Goal: Transaction & Acquisition: Purchase product/service

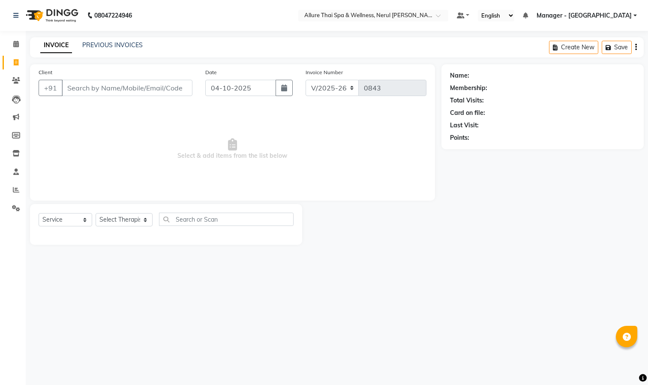
select select "8529"
select select "service"
click at [80, 90] on input "Client" at bounding box center [127, 88] width 131 height 16
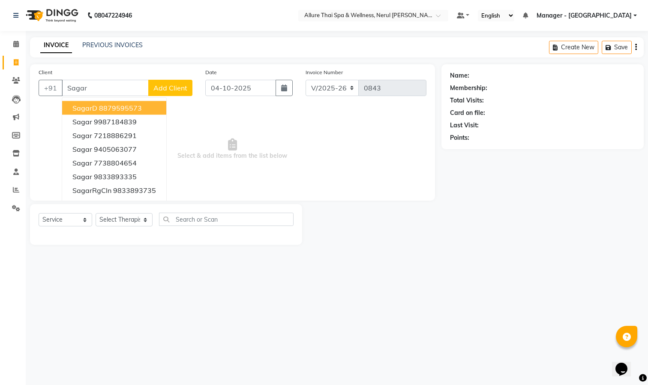
type input "Sagar"
click at [171, 88] on span "Add Client" at bounding box center [170, 88] width 34 height 9
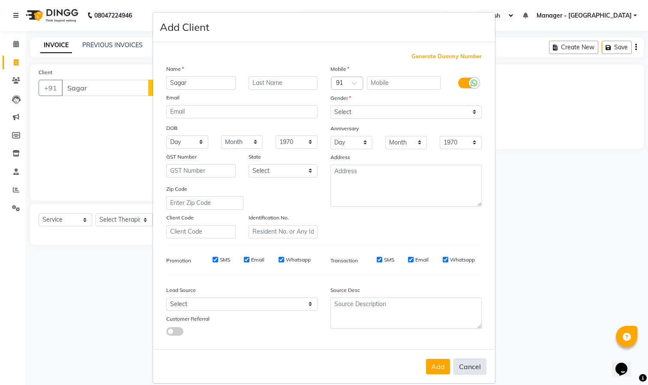
click at [463, 362] on button "Cancel" at bounding box center [469, 366] width 33 height 16
select select
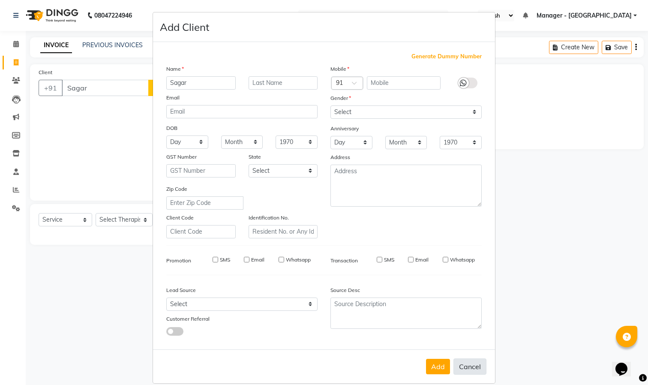
select select
checkbox input "false"
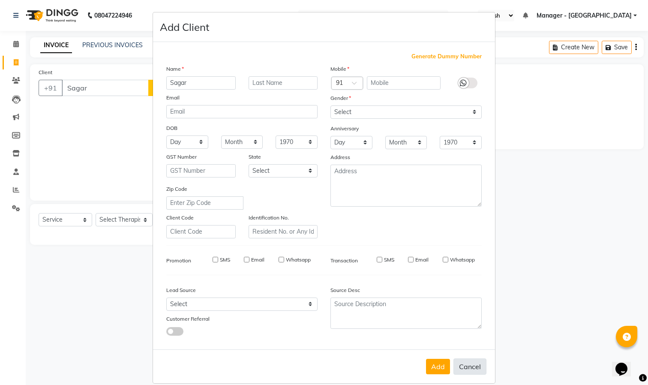
checkbox input "false"
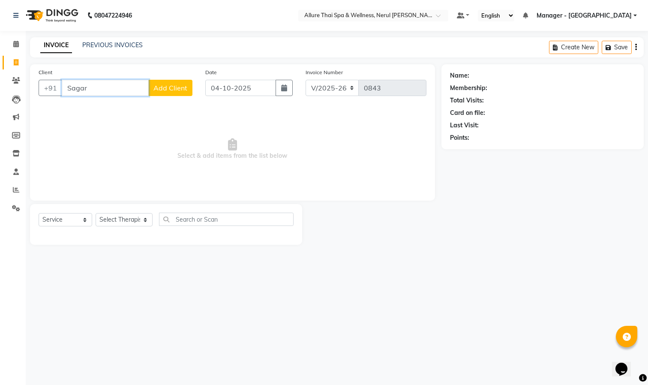
click at [121, 93] on input "Sagar" at bounding box center [105, 88] width 87 height 16
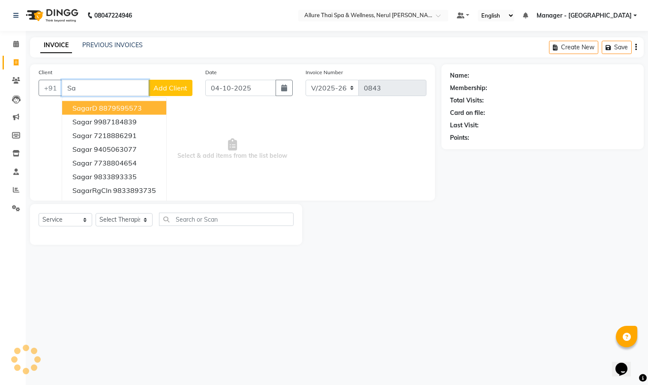
type input "S"
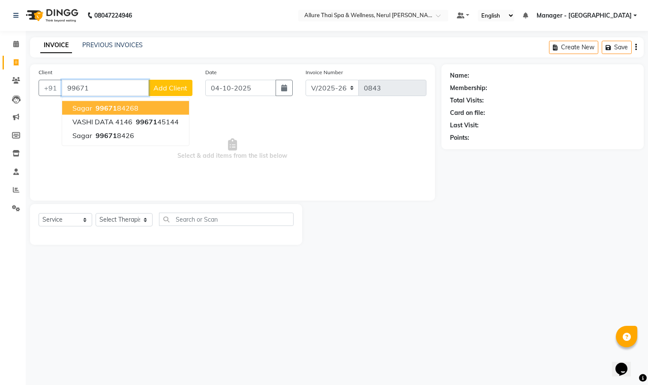
click at [127, 105] on ngb-highlight "99671 84268" at bounding box center [116, 108] width 45 height 9
type input "9967184268"
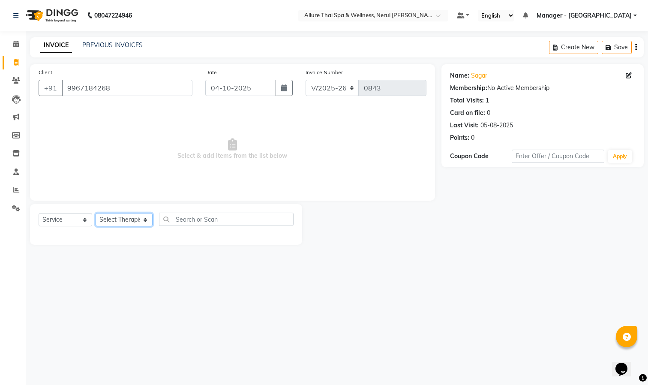
click at [117, 221] on select "Select Therapist Barnet Manager - [PERSON_NAME] [PERSON_NAME] [PERSON_NAME]" at bounding box center [124, 219] width 57 height 13
select select "91026"
click at [96, 213] on select "Select Therapist Barnet Manager - [PERSON_NAME] [PERSON_NAME] [PERSON_NAME]" at bounding box center [124, 219] width 57 height 13
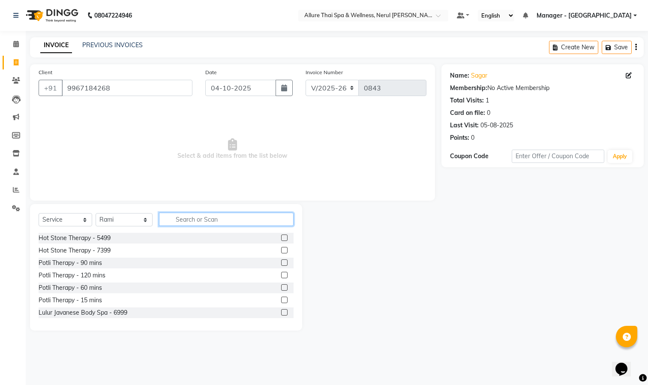
click at [211, 216] on input "text" at bounding box center [226, 218] width 134 height 13
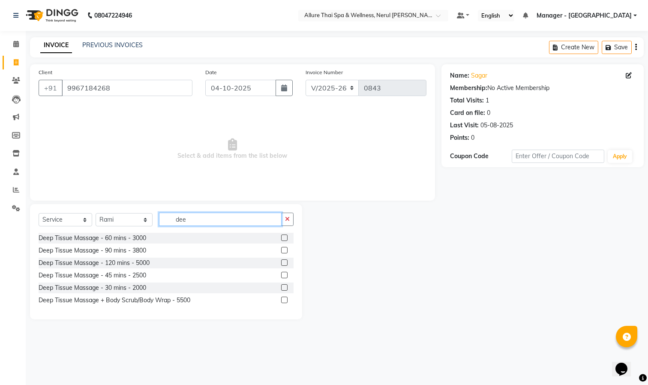
type input "dee"
click at [286, 250] on label at bounding box center [284, 250] width 6 height 6
click at [286, 250] on input "checkbox" at bounding box center [284, 251] width 6 height 6
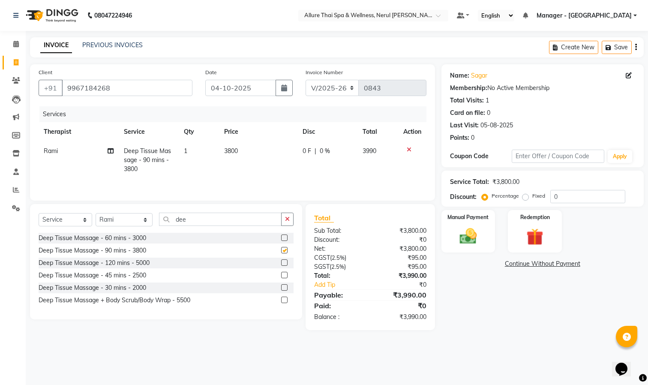
checkbox input "false"
click at [532, 197] on label "Fixed" at bounding box center [538, 196] width 13 height 8
click at [525, 197] on input "Fixed" at bounding box center [527, 196] width 6 height 6
radio input "true"
click at [571, 196] on input "0" at bounding box center [587, 196] width 75 height 13
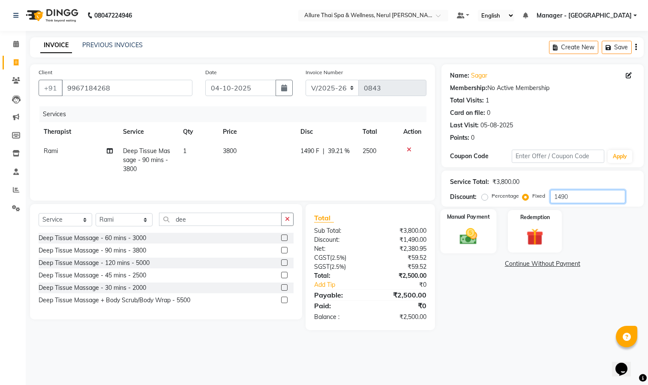
type input "1490"
click at [475, 229] on img at bounding box center [468, 236] width 29 height 20
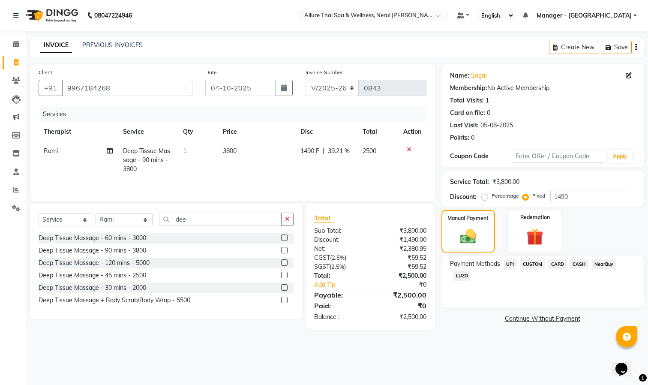
click at [513, 263] on span "UPI" at bounding box center [509, 264] width 13 height 10
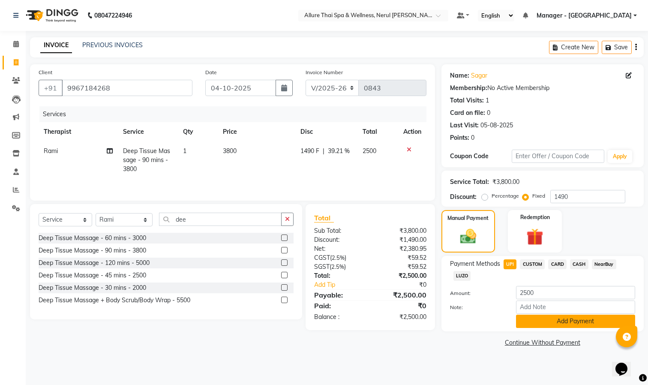
click at [541, 319] on button "Add Payment" at bounding box center [575, 320] width 119 height 13
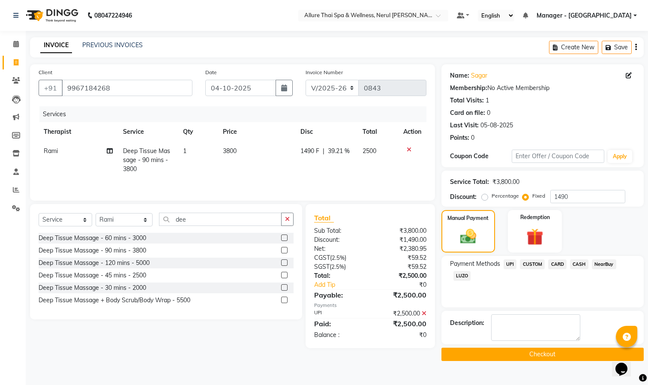
click at [522, 353] on button "Checkout" at bounding box center [542, 353] width 202 height 13
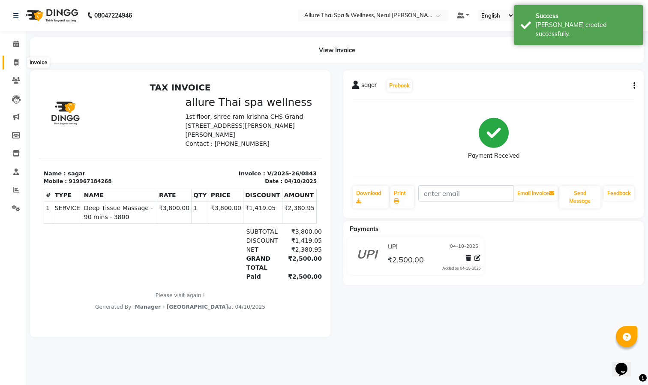
click at [11, 62] on span at bounding box center [16, 63] width 15 height 10
select select "8529"
select select "service"
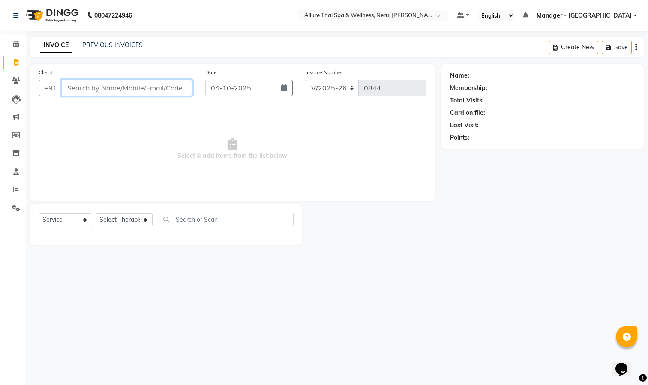
click at [130, 90] on input "Client" at bounding box center [127, 88] width 131 height 16
paste input "981810403"
type input "981810403"
click at [171, 90] on span "Add Client" at bounding box center [170, 88] width 34 height 9
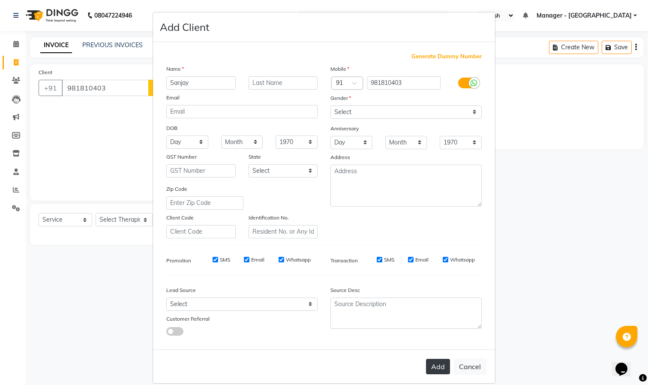
type input "Sanjay"
click at [429, 366] on button "Add" at bounding box center [438, 366] width 24 height 15
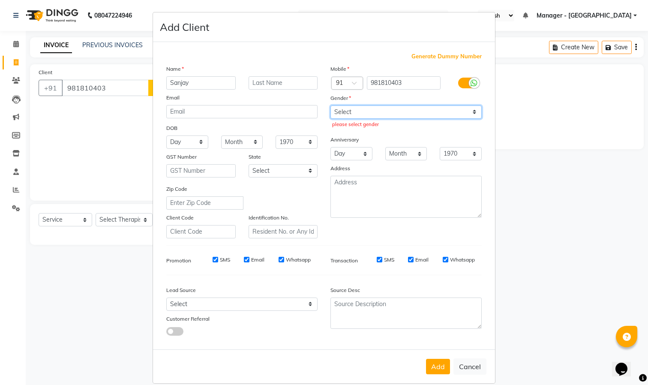
click at [383, 111] on select "Select [DEMOGRAPHIC_DATA] [DEMOGRAPHIC_DATA] Other Prefer Not To Say" at bounding box center [405, 111] width 151 height 13
select select "[DEMOGRAPHIC_DATA]"
click at [330, 105] on select "Select [DEMOGRAPHIC_DATA] [DEMOGRAPHIC_DATA] Other Prefer Not To Say" at bounding box center [405, 111] width 151 height 13
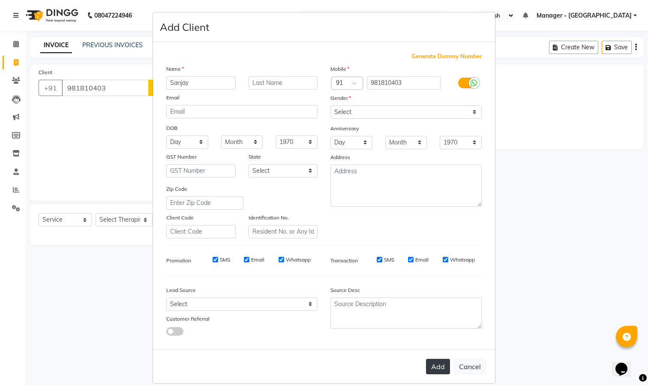
click at [435, 365] on button "Add" at bounding box center [438, 366] width 24 height 15
select select
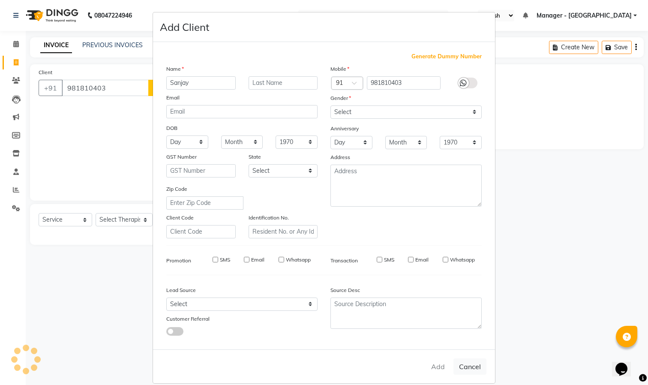
select select
checkbox input "false"
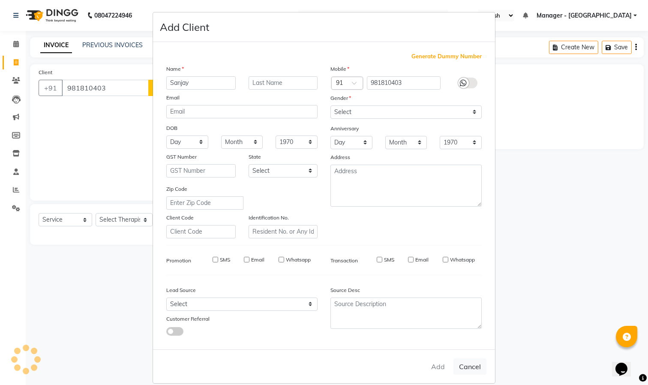
checkbox input "false"
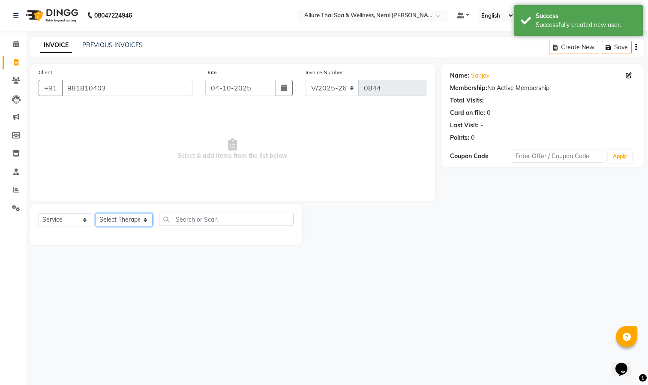
click at [123, 216] on select "Select Therapist Barnet Manager - [PERSON_NAME] [PERSON_NAME] [PERSON_NAME]" at bounding box center [124, 219] width 57 height 13
select select "91447"
click at [96, 213] on select "Select Therapist Barnet Manager - [PERSON_NAME] [PERSON_NAME] [PERSON_NAME]" at bounding box center [124, 219] width 57 height 13
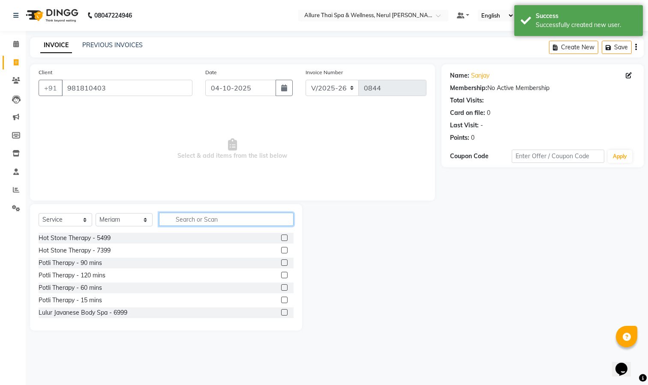
click at [215, 221] on input "text" at bounding box center [226, 218] width 134 height 13
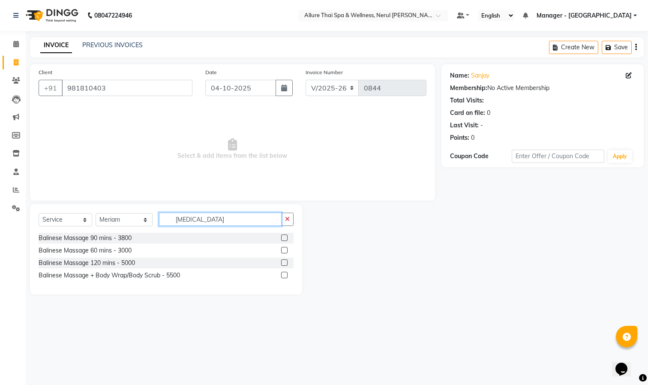
type input "[MEDICAL_DATA]"
click at [281, 236] on label at bounding box center [284, 237] width 6 height 6
click at [281, 236] on input "checkbox" at bounding box center [284, 238] width 6 height 6
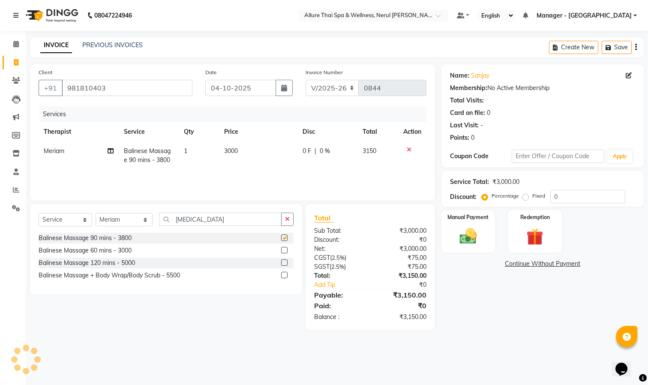
checkbox input "false"
click at [535, 196] on label "Fixed" at bounding box center [538, 196] width 13 height 8
click at [530, 196] on input "Fixed" at bounding box center [527, 196] width 6 height 6
radio input "true"
click at [565, 199] on input "0" at bounding box center [587, 196] width 75 height 13
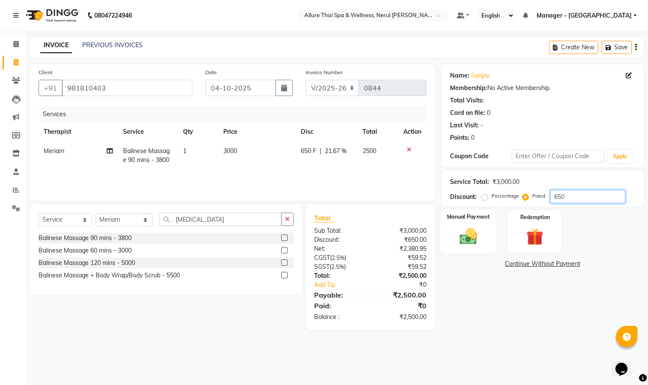
type input "650"
click at [463, 230] on img at bounding box center [468, 236] width 29 height 20
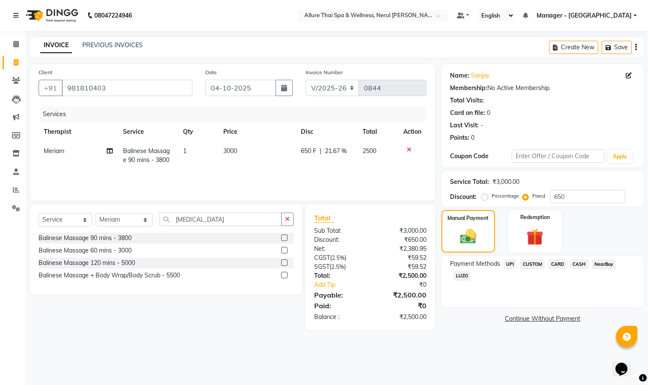
click at [556, 261] on span "CARD" at bounding box center [557, 264] width 18 height 10
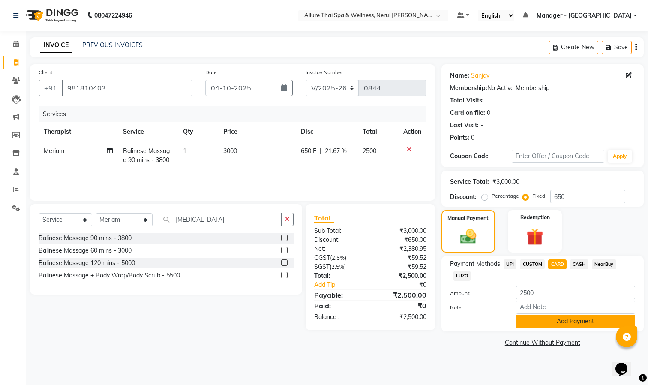
click at [563, 324] on button "Add Payment" at bounding box center [575, 320] width 119 height 13
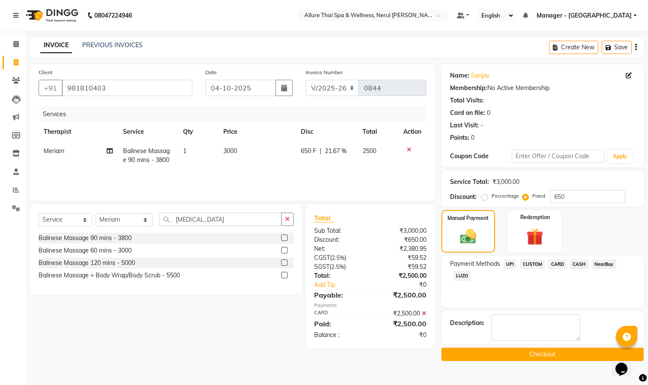
click at [538, 355] on button "Checkout" at bounding box center [542, 353] width 202 height 13
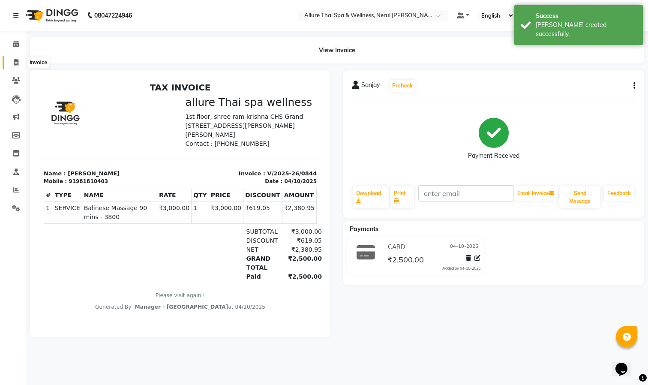
click at [13, 61] on span at bounding box center [16, 63] width 15 height 10
select select "8529"
select select "service"
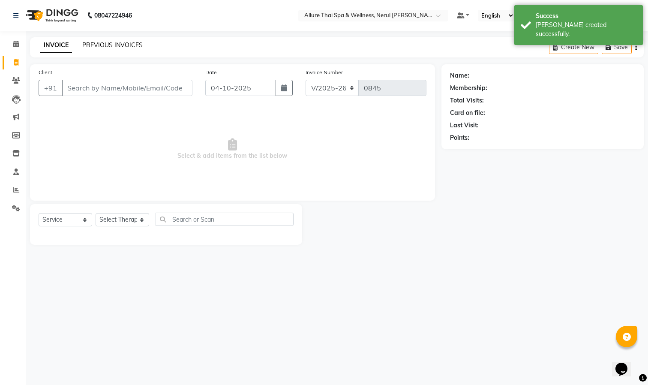
click at [95, 41] on link "PREVIOUS INVOICES" at bounding box center [112, 45] width 60 height 8
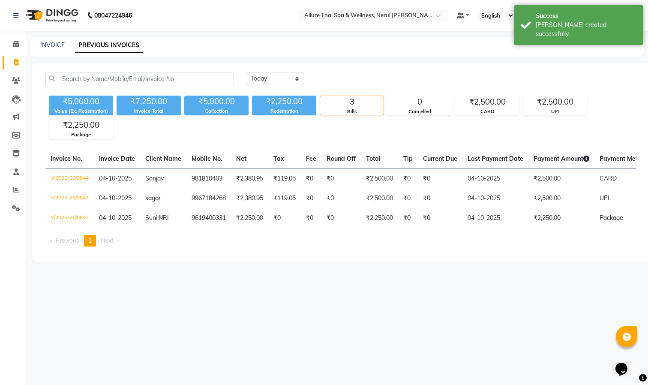
click at [11, 57] on link "Invoice" at bounding box center [13, 63] width 21 height 14
select select "8529"
select select "service"
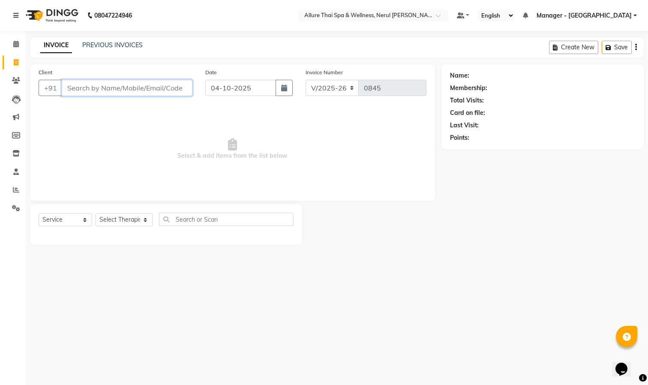
click at [114, 89] on input "Client" at bounding box center [127, 88] width 131 height 16
paste input "SP"
type input "S"
type input "s"
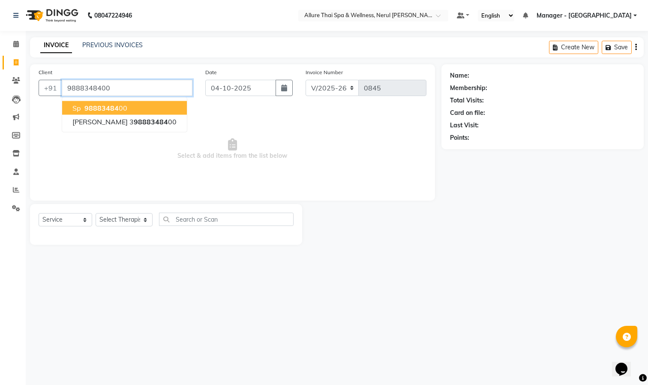
type input "9888348400"
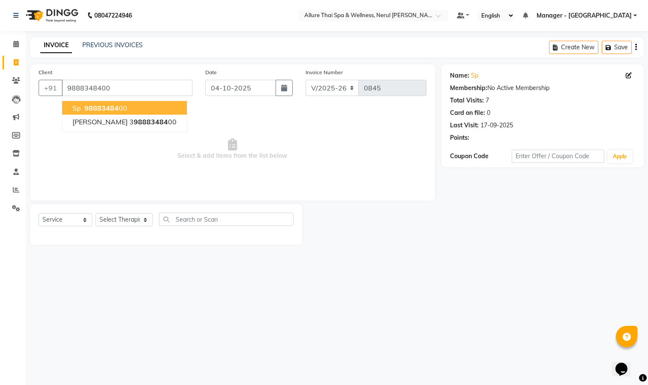
click at [106, 108] on span "98883484" at bounding box center [101, 108] width 34 height 9
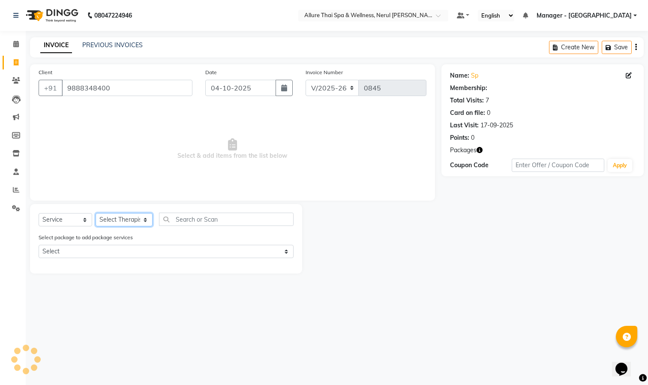
click at [128, 218] on select "Select Therapist Barnet Manager - [PERSON_NAME] [PERSON_NAME] [PERSON_NAME]" at bounding box center [124, 219] width 57 height 13
select select "91026"
click at [96, 213] on select "Select Therapist Barnet Manager - [PERSON_NAME] [PERSON_NAME] [PERSON_NAME]" at bounding box center [124, 219] width 57 height 13
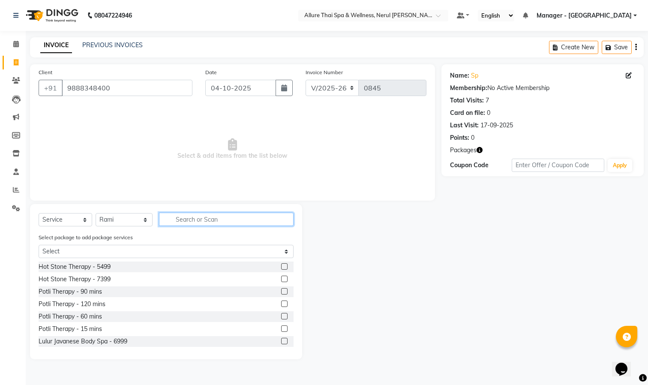
click at [212, 222] on input "text" at bounding box center [226, 218] width 134 height 13
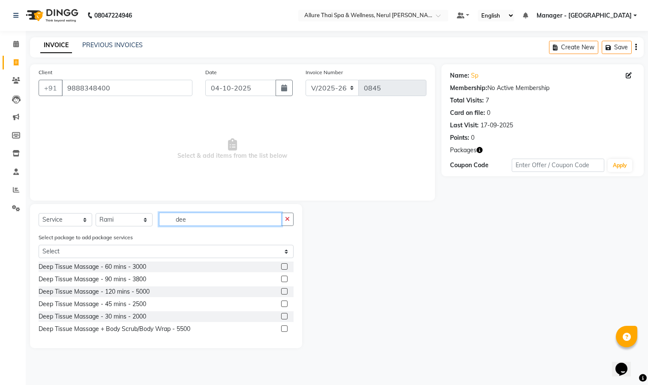
type input "dee"
click at [284, 277] on label at bounding box center [284, 278] width 6 height 6
click at [284, 277] on input "checkbox" at bounding box center [284, 279] width 6 height 6
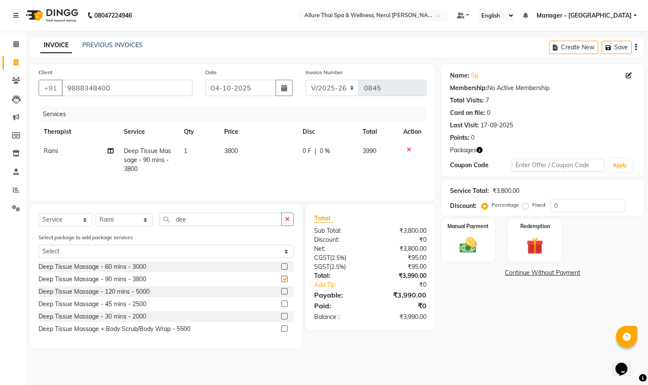
checkbox input "false"
click at [542, 243] on img at bounding box center [534, 246] width 29 height 22
click at [607, 274] on span "1" at bounding box center [609, 274] width 5 height 5
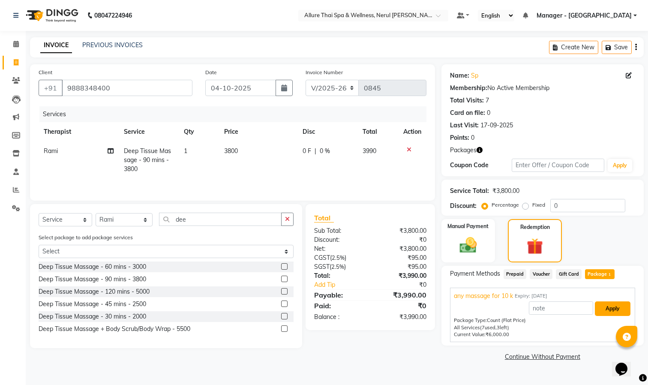
click at [608, 310] on button "Apply" at bounding box center [613, 308] width 36 height 15
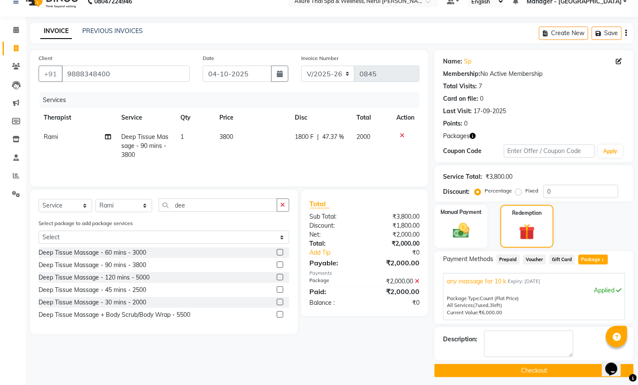
scroll to position [21, 0]
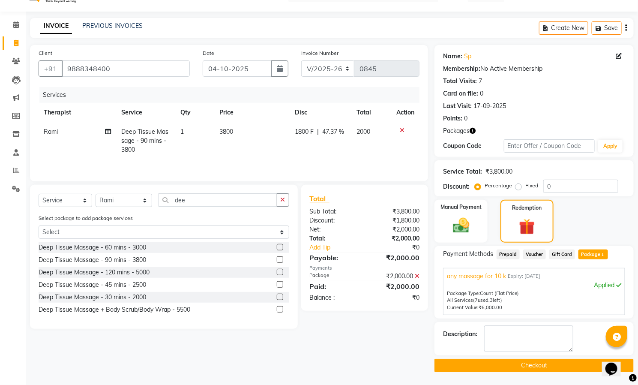
click at [567, 359] on button "Checkout" at bounding box center [533, 365] width 199 height 13
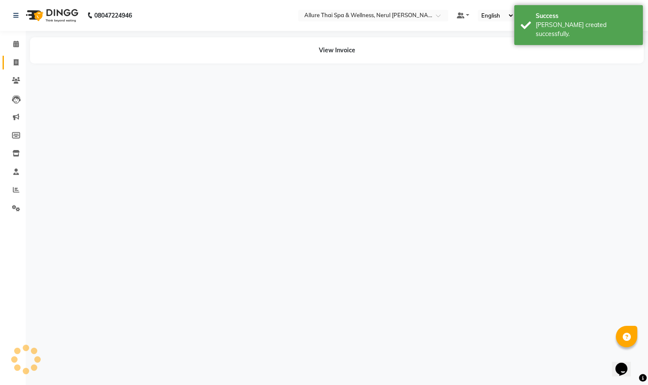
click at [15, 56] on link "Invoice" at bounding box center [13, 63] width 21 height 14
select select "service"
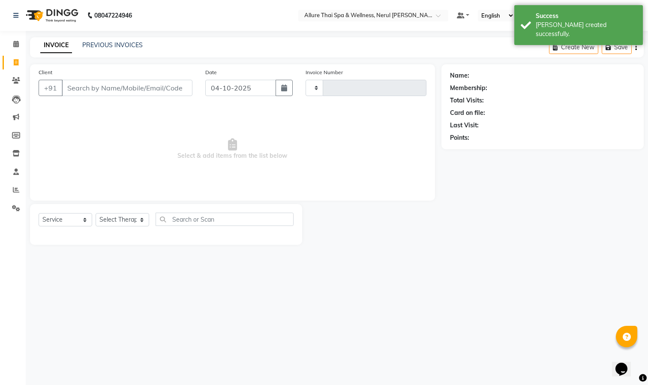
type input "0846"
select select "8529"
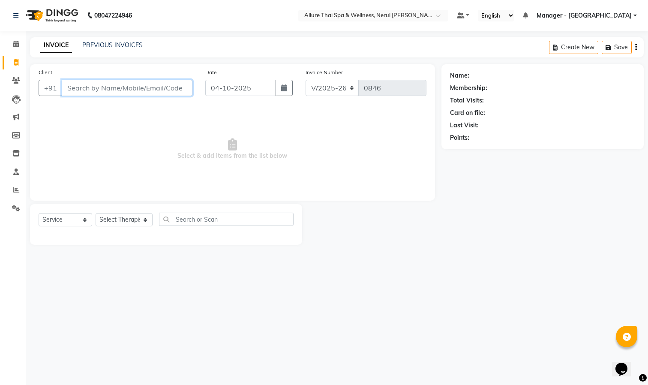
click at [98, 87] on input "Client" at bounding box center [127, 88] width 131 height 16
paste input "9822198273"
type input "9822198273"
click at [168, 90] on span "Add Client" at bounding box center [170, 88] width 34 height 9
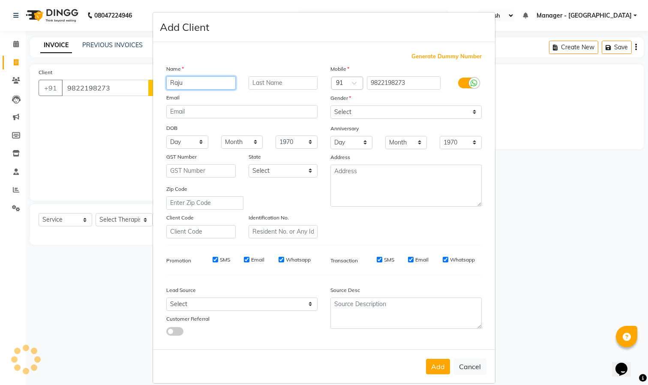
type input "Raju"
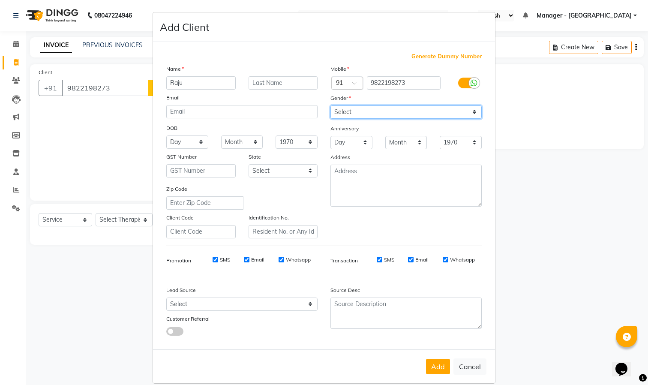
drag, startPoint x: 419, startPoint y: 114, endPoint x: 412, endPoint y: 116, distance: 7.0
click at [419, 114] on select "Select [DEMOGRAPHIC_DATA] [DEMOGRAPHIC_DATA] Other Prefer Not To Say" at bounding box center [405, 111] width 151 height 13
select select "[DEMOGRAPHIC_DATA]"
click at [330, 105] on select "Select [DEMOGRAPHIC_DATA] [DEMOGRAPHIC_DATA] Other Prefer Not To Say" at bounding box center [405, 111] width 151 height 13
drag, startPoint x: 428, startPoint y: 362, endPoint x: 424, endPoint y: 360, distance: 4.6
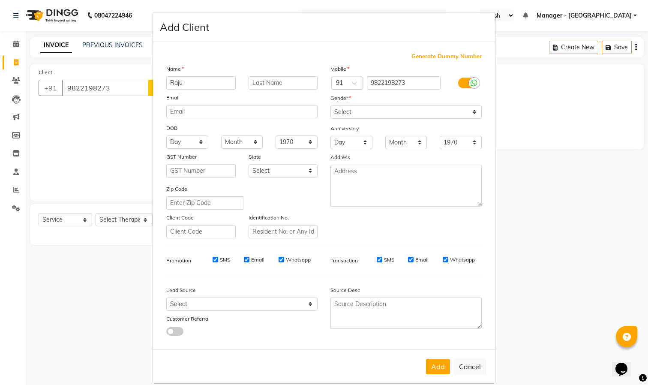
click at [427, 362] on button "Add" at bounding box center [438, 366] width 24 height 15
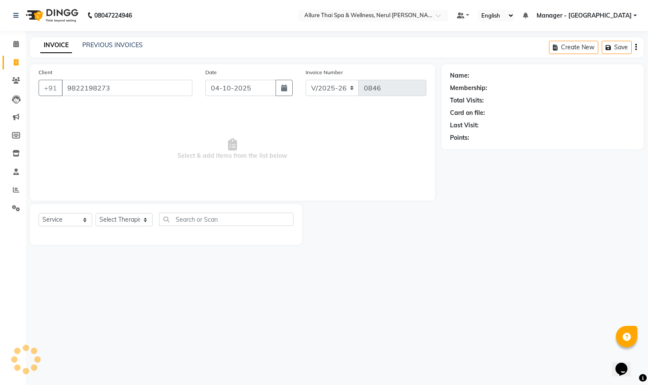
select select
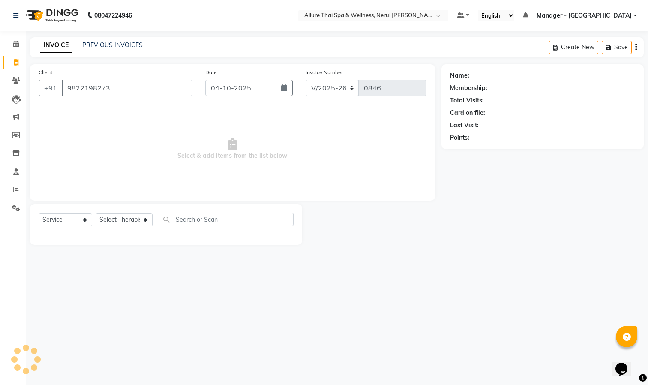
select select
checkbox input "false"
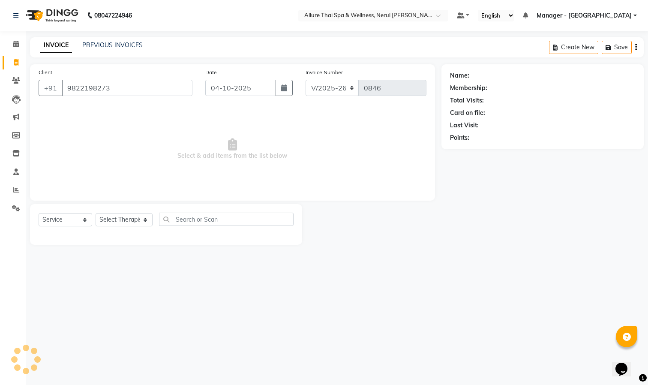
checkbox input "false"
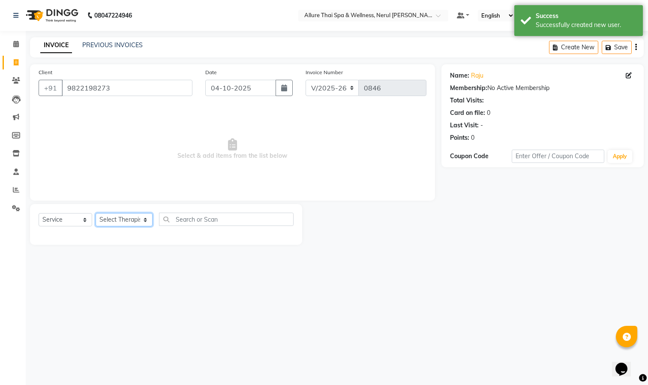
click at [118, 221] on select "Select Therapist Barnet Manager - [PERSON_NAME] [PERSON_NAME] [PERSON_NAME]" at bounding box center [124, 219] width 57 height 13
select select "85288"
click at [96, 213] on select "Select Therapist Barnet Manager - [PERSON_NAME] [PERSON_NAME] [PERSON_NAME]" at bounding box center [124, 219] width 57 height 13
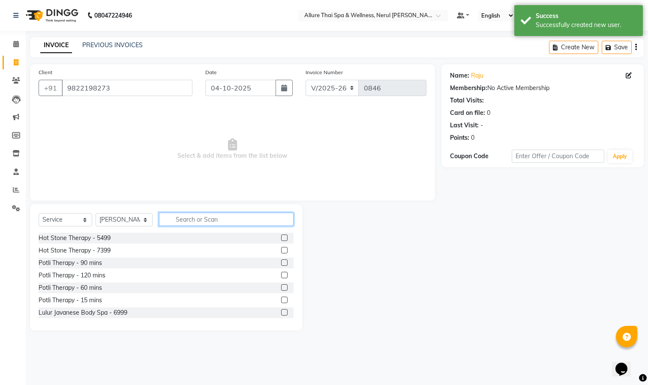
click at [212, 219] on input "text" at bounding box center [226, 218] width 134 height 13
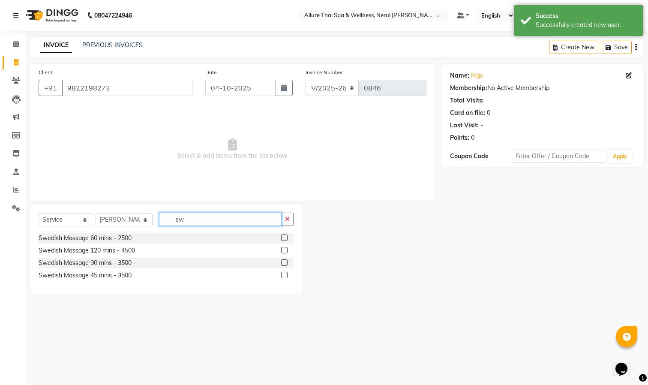
type input "sw"
click at [284, 237] on label at bounding box center [284, 237] width 6 height 6
click at [284, 237] on input "checkbox" at bounding box center [284, 238] width 6 height 6
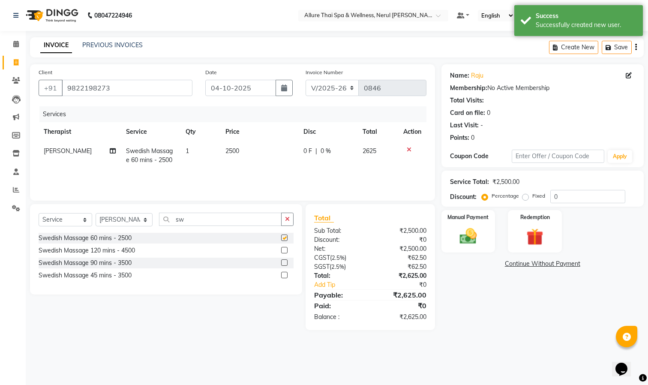
checkbox input "false"
click at [532, 197] on label "Fixed" at bounding box center [538, 196] width 13 height 8
click at [526, 197] on input "Fixed" at bounding box center [527, 196] width 6 height 6
radio input "true"
click at [578, 194] on input "0" at bounding box center [587, 196] width 75 height 13
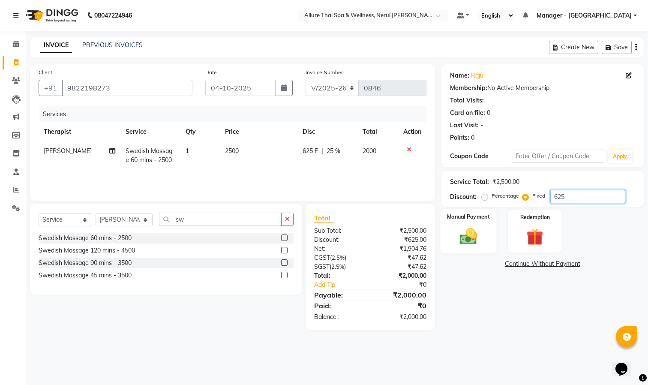
type input "625"
click at [476, 226] on img at bounding box center [468, 236] width 29 height 20
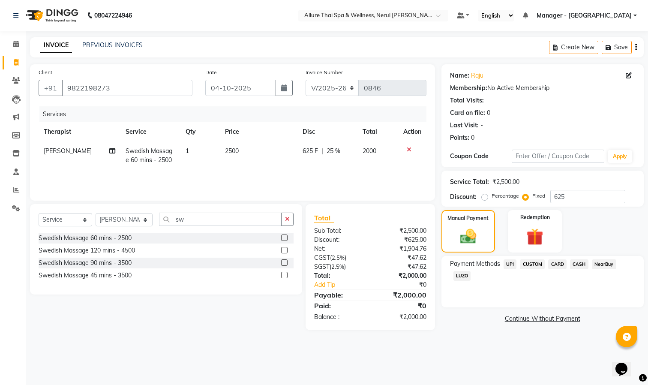
click at [508, 262] on span "UPI" at bounding box center [509, 264] width 13 height 10
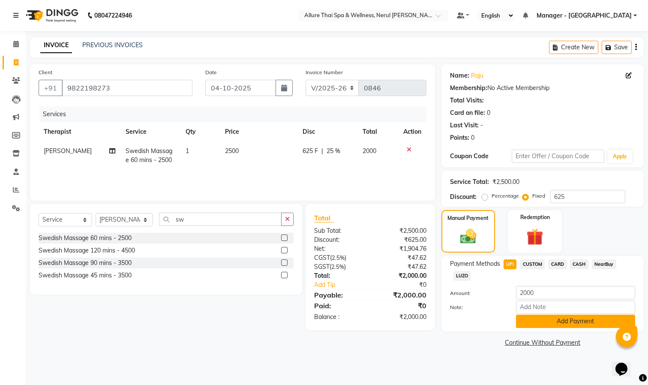
click at [554, 322] on button "Add Payment" at bounding box center [575, 320] width 119 height 13
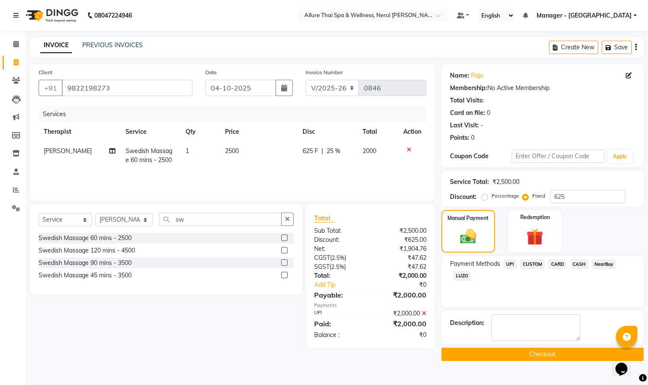
click at [532, 356] on button "Checkout" at bounding box center [542, 353] width 202 height 13
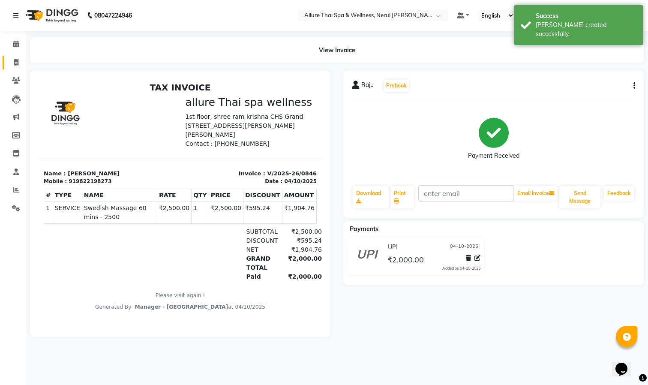
click at [15, 56] on link "Invoice" at bounding box center [13, 63] width 21 height 14
select select "8529"
select select "service"
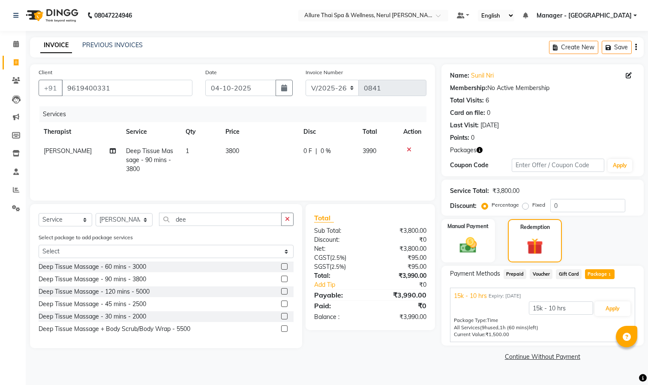
select select "8529"
select select "service"
select select "85288"
click at [143, 86] on input "9619400331" at bounding box center [127, 88] width 131 height 16
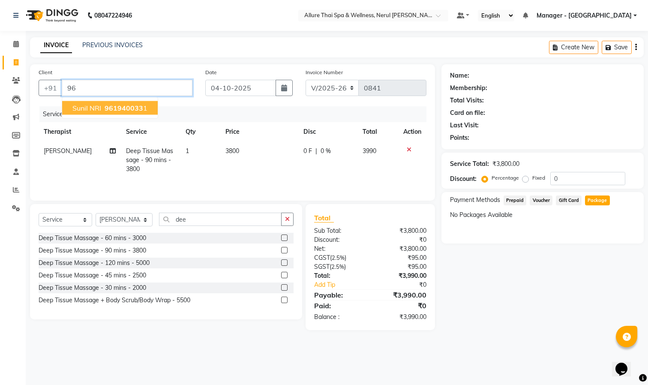
type input "9"
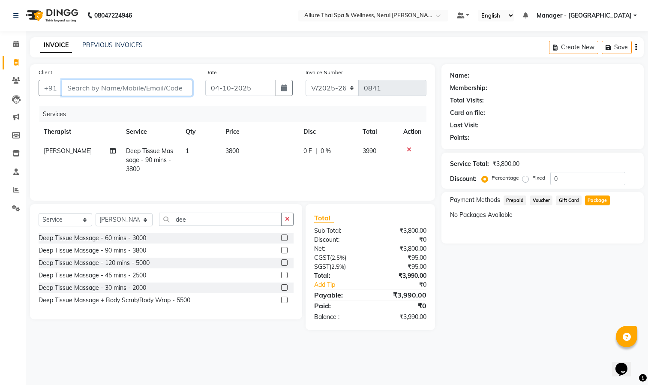
click at [143, 85] on input "Client" at bounding box center [127, 88] width 131 height 16
paste input "9618221351"
type input "9618221351"
click at [162, 85] on span "Add Client" at bounding box center [170, 88] width 34 height 9
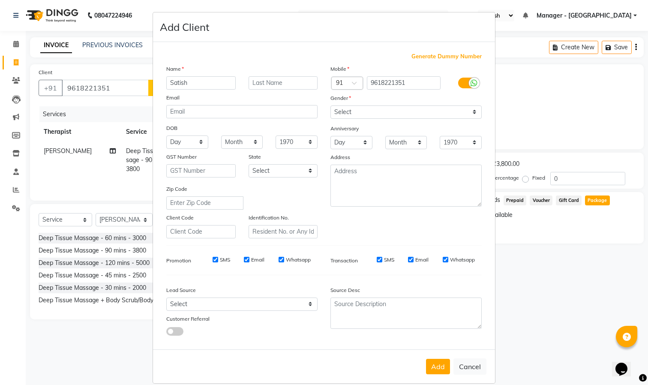
type input "Satish"
click at [391, 114] on select "Select [DEMOGRAPHIC_DATA] [DEMOGRAPHIC_DATA] Other Prefer Not To Say" at bounding box center [405, 111] width 151 height 13
select select "[DEMOGRAPHIC_DATA]"
click at [330, 105] on select "Select [DEMOGRAPHIC_DATA] [DEMOGRAPHIC_DATA] Other Prefer Not To Say" at bounding box center [405, 111] width 151 height 13
click at [431, 365] on button "Add" at bounding box center [438, 366] width 24 height 15
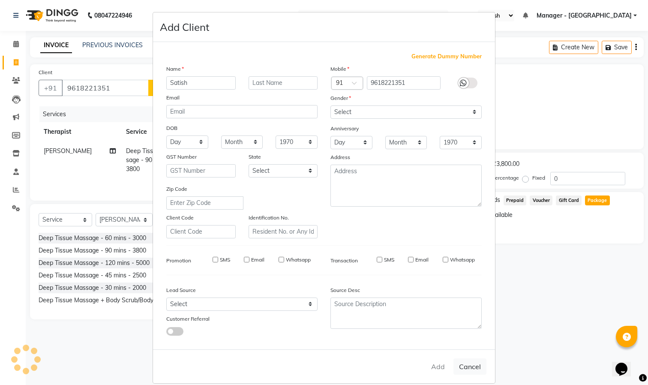
select select
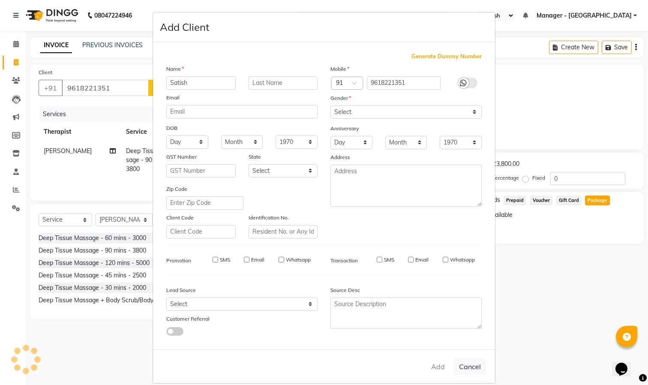
select select
checkbox input "false"
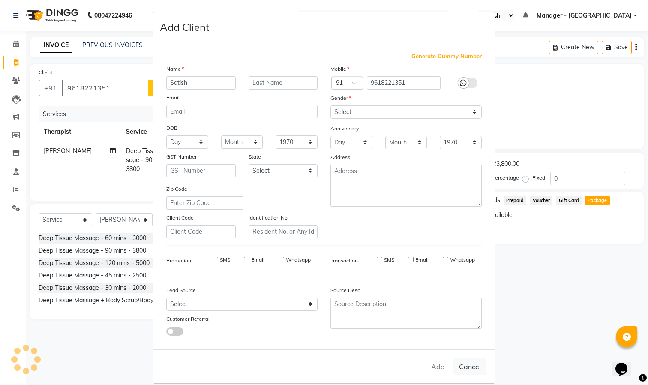
checkbox input "false"
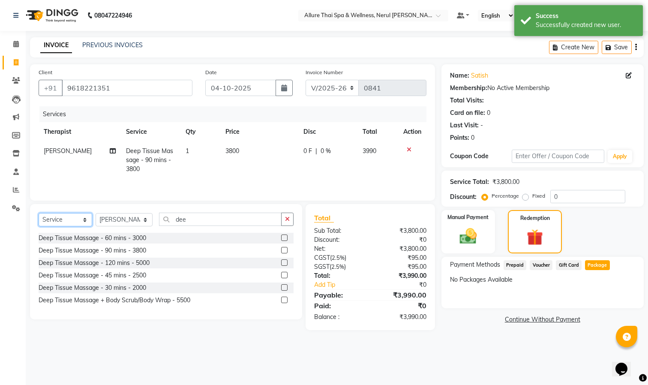
click at [74, 224] on select "Select Service Product Membership Package Voucher Prepaid Gift Card" at bounding box center [66, 219] width 54 height 13
select select "select"
click at [39, 216] on select "Select Service Product Membership Package Voucher Prepaid Gift Card" at bounding box center [66, 219] width 54 height 13
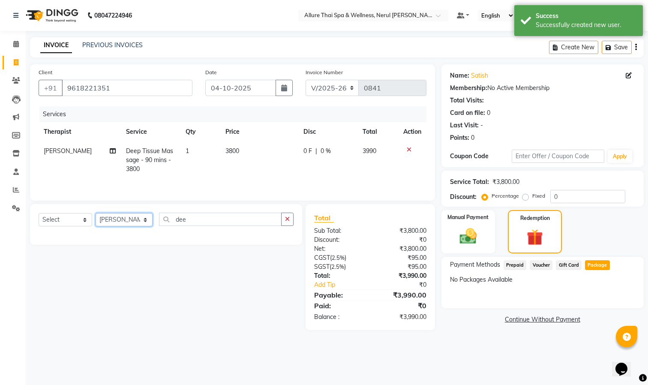
click at [118, 223] on select "Select Therapist Barnet Manager - [PERSON_NAME] [PERSON_NAME] [PERSON_NAME]" at bounding box center [124, 219] width 57 height 13
select select "91447"
click at [96, 216] on select "Select Therapist Barnet Manager - [PERSON_NAME] [PERSON_NAME] [PERSON_NAME]" at bounding box center [124, 219] width 57 height 13
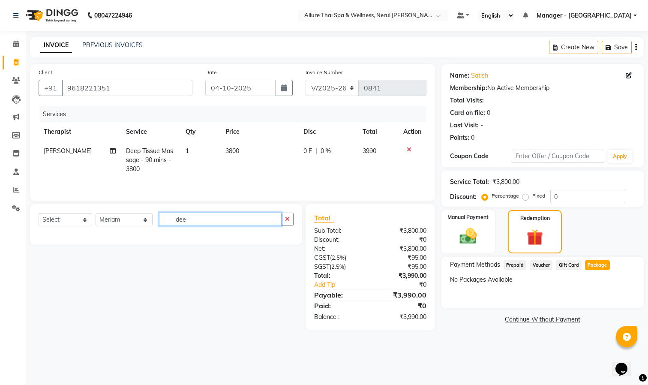
click at [197, 221] on input "dee" at bounding box center [220, 218] width 122 height 13
type input "d"
type input "a"
type input "Aroma"
click at [408, 149] on icon at bounding box center [408, 149] width 5 height 6
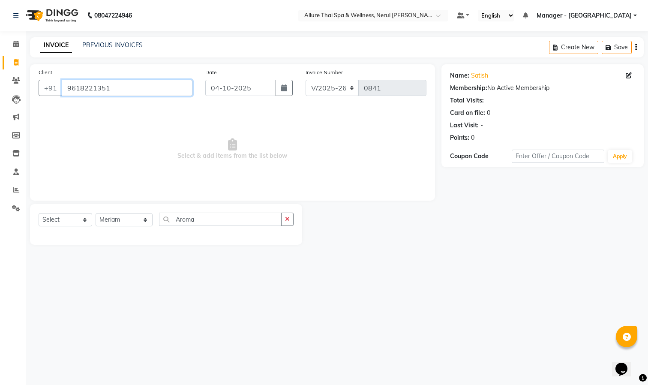
drag, startPoint x: 151, startPoint y: 85, endPoint x: 65, endPoint y: 85, distance: 86.1
click at [65, 85] on input "9618221351" at bounding box center [127, 88] width 131 height 16
click at [17, 41] on icon at bounding box center [16, 44] width 6 height 6
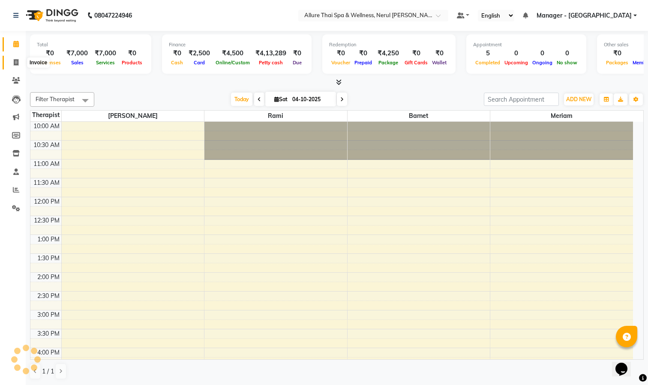
click at [12, 58] on span at bounding box center [16, 63] width 15 height 10
select select "service"
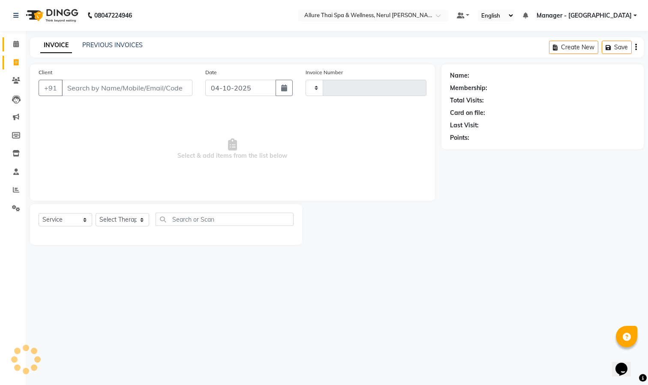
type input "0847"
select select "8529"
click at [126, 215] on select "Select Therapist" at bounding box center [123, 219] width 54 height 13
click at [108, 83] on input "Client" at bounding box center [127, 88] width 131 height 16
paste input "9618221351"
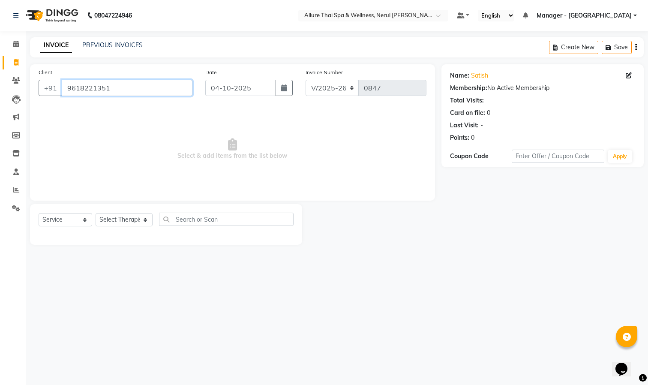
click at [144, 88] on input "9618221351" at bounding box center [127, 88] width 131 height 16
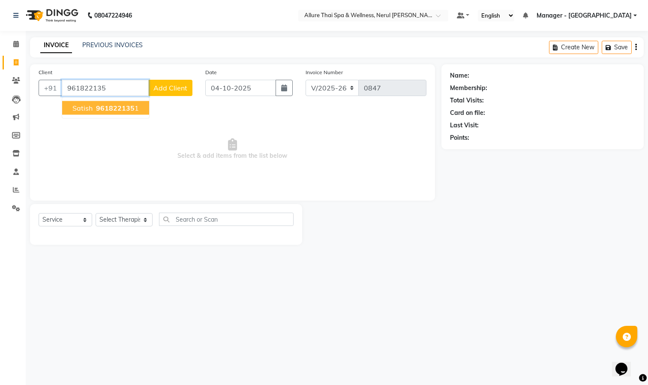
click at [123, 107] on span "961822135" at bounding box center [115, 108] width 39 height 9
type input "9618221351"
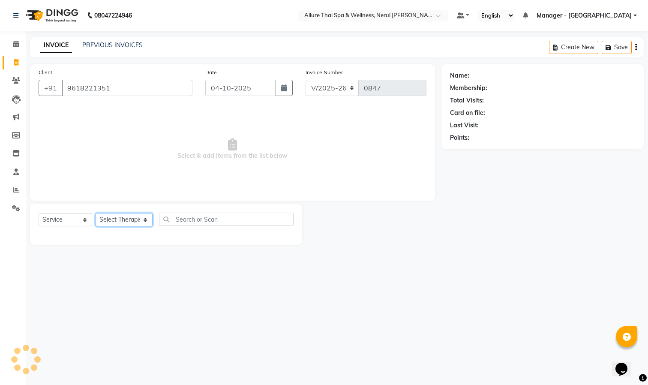
click at [131, 222] on select "Select Therapist Barnet Manager - [PERSON_NAME] [PERSON_NAME] [PERSON_NAME]" at bounding box center [124, 219] width 57 height 13
select select "91447"
click at [96, 213] on select "Select Therapist Barnet Manager - [PERSON_NAME] [PERSON_NAME] [PERSON_NAME]" at bounding box center [124, 219] width 57 height 13
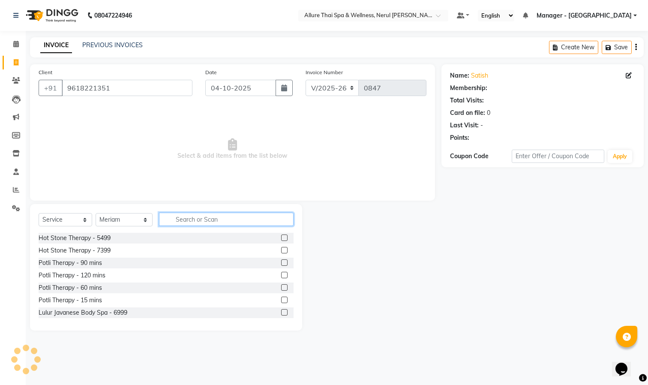
click at [207, 217] on input "text" at bounding box center [226, 218] width 134 height 13
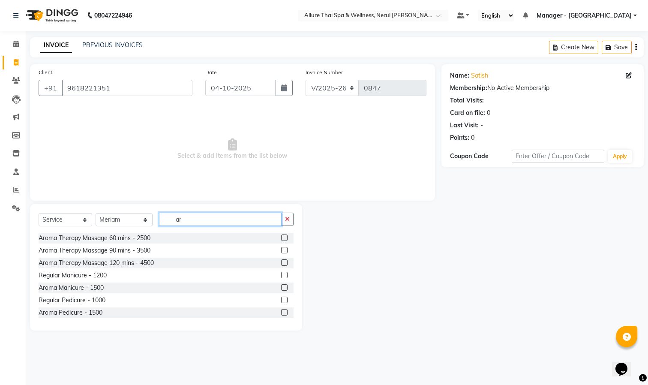
type input "ar"
click at [281, 236] on label at bounding box center [284, 237] width 6 height 6
click at [281, 236] on input "checkbox" at bounding box center [284, 238] width 6 height 6
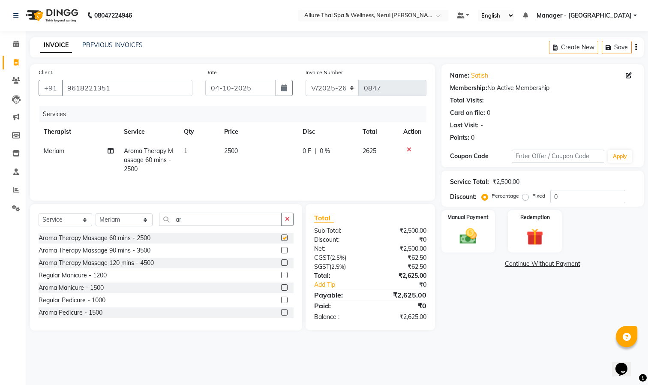
checkbox input "false"
click at [130, 225] on select "Select Therapist Barnet Manager - [PERSON_NAME] [PERSON_NAME] [PERSON_NAME]" at bounding box center [124, 219] width 57 height 13
select select "91026"
click at [96, 216] on select "Select Therapist Barnet Manager - [PERSON_NAME] [PERSON_NAME] [PERSON_NAME]" at bounding box center [124, 219] width 57 height 13
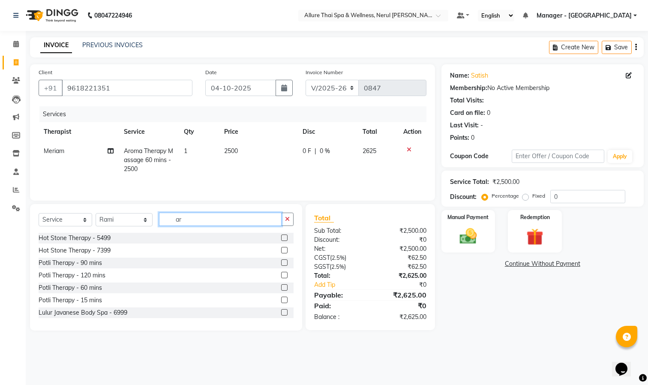
click at [220, 225] on input "ar" at bounding box center [220, 218] width 122 height 13
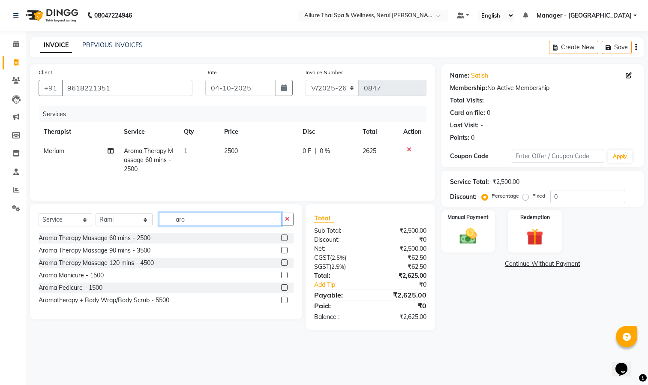
type input "aro"
click at [281, 239] on label at bounding box center [284, 237] width 6 height 6
click at [281, 239] on input "checkbox" at bounding box center [284, 238] width 6 height 6
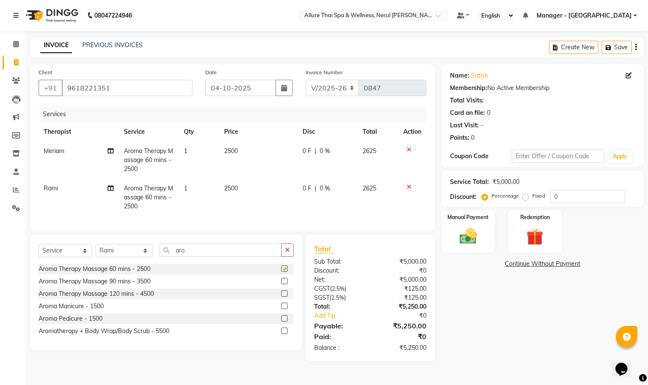
checkbox input "false"
click at [532, 197] on label "Fixed" at bounding box center [538, 196] width 13 height 8
click at [525, 197] on input "Fixed" at bounding box center [527, 196] width 6 height 6
radio input "true"
click at [577, 201] on input "0" at bounding box center [587, 196] width 75 height 13
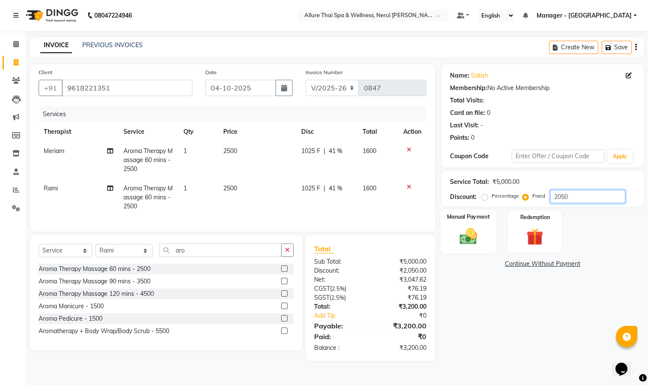
type input "2050"
click at [482, 231] on img at bounding box center [468, 236] width 29 height 20
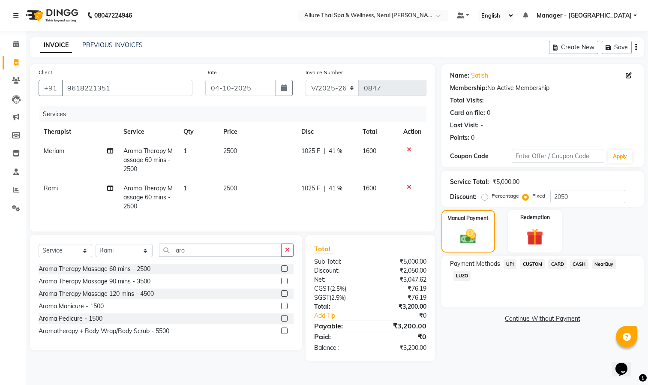
click at [558, 266] on span "CARD" at bounding box center [557, 264] width 18 height 10
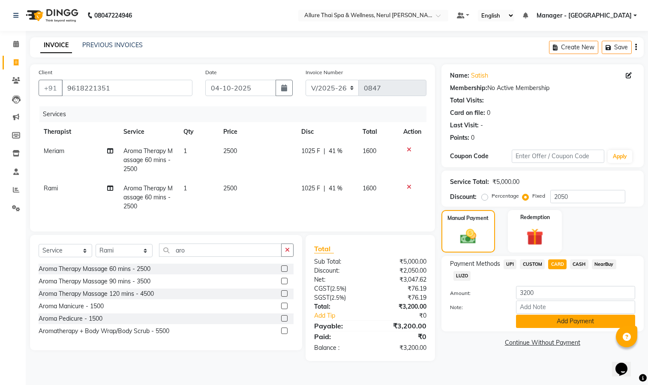
click at [565, 322] on button "Add Payment" at bounding box center [575, 320] width 119 height 13
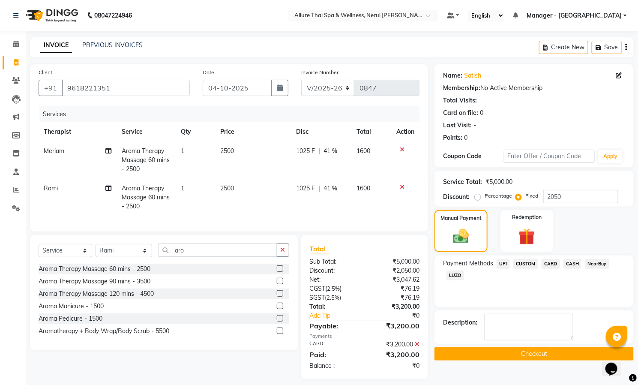
click at [509, 351] on button "Checkout" at bounding box center [533, 353] width 199 height 13
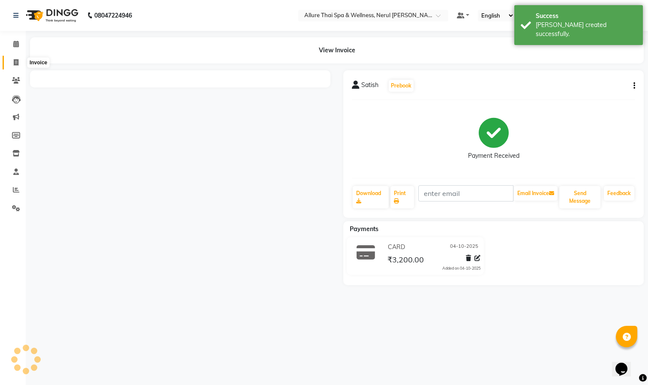
click at [15, 61] on icon at bounding box center [16, 62] width 5 height 6
select select "service"
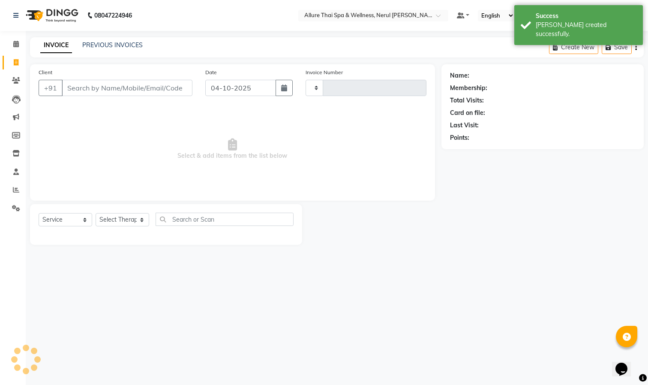
type input "0848"
select select "8529"
click at [106, 42] on link "PREVIOUS INVOICES" at bounding box center [112, 45] width 60 height 8
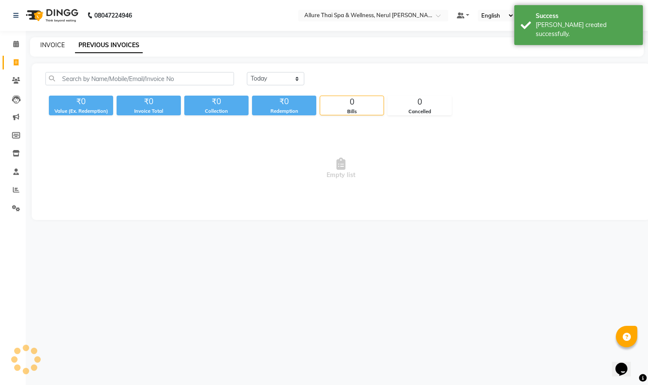
click at [49, 42] on link "INVOICE" at bounding box center [52, 45] width 24 height 8
select select "service"
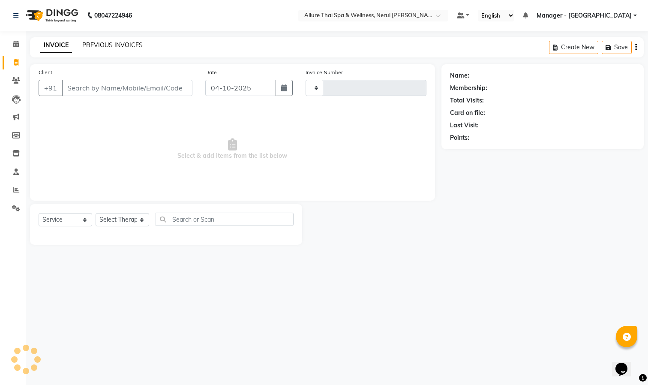
click at [86, 43] on link "PREVIOUS INVOICES" at bounding box center [112, 45] width 60 height 8
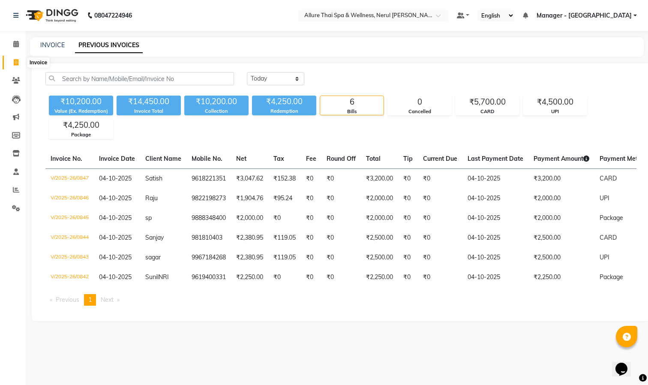
click at [15, 58] on span at bounding box center [16, 63] width 15 height 10
select select "service"
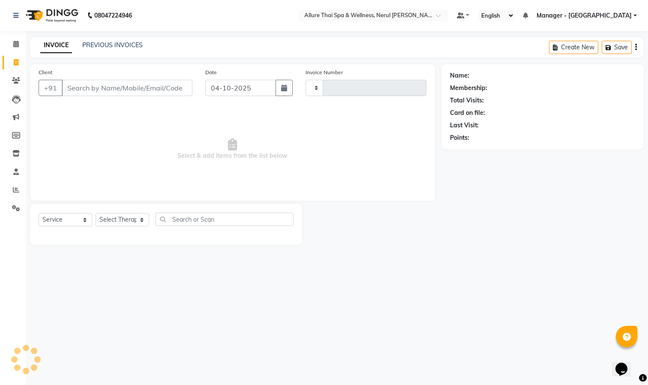
type input "0848"
select select "8529"
